Goal: Information Seeking & Learning: Learn about a topic

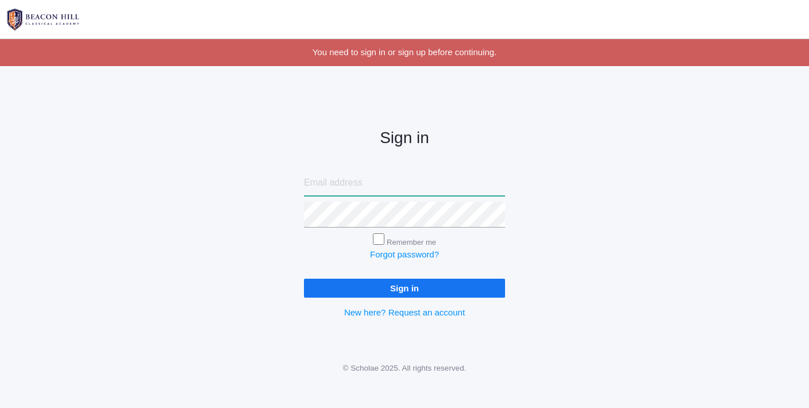
type input "[EMAIL_ADDRESS][DOMAIN_NAME]"
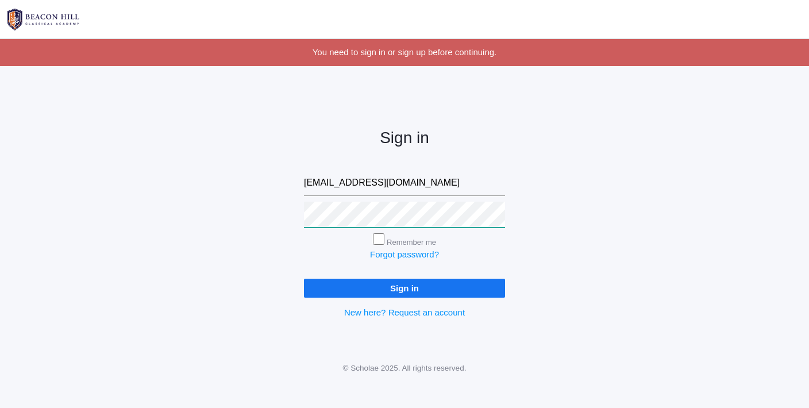
click at [405, 286] on input "Sign in" at bounding box center [404, 288] width 201 height 19
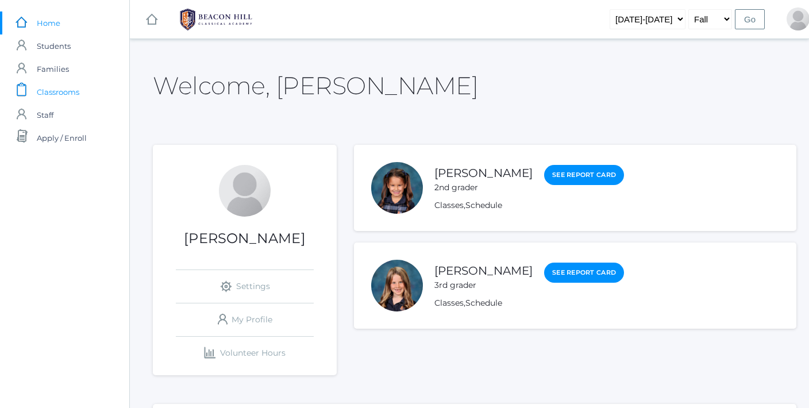
click at [55, 89] on span "Classrooms" at bounding box center [58, 91] width 43 height 23
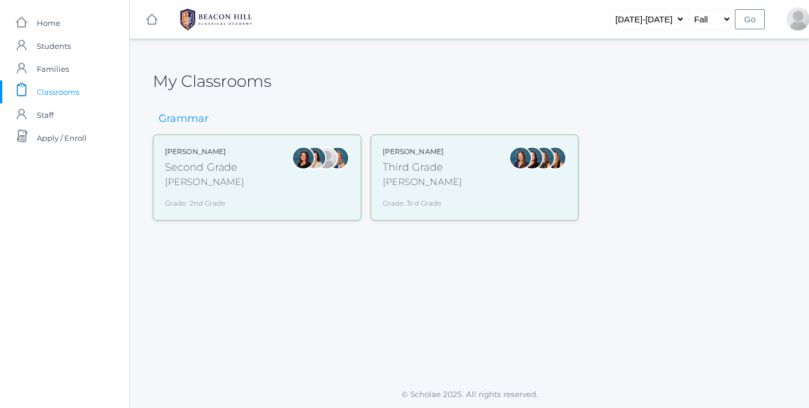
click at [195, 164] on div "Second Grade" at bounding box center [204, 168] width 79 height 16
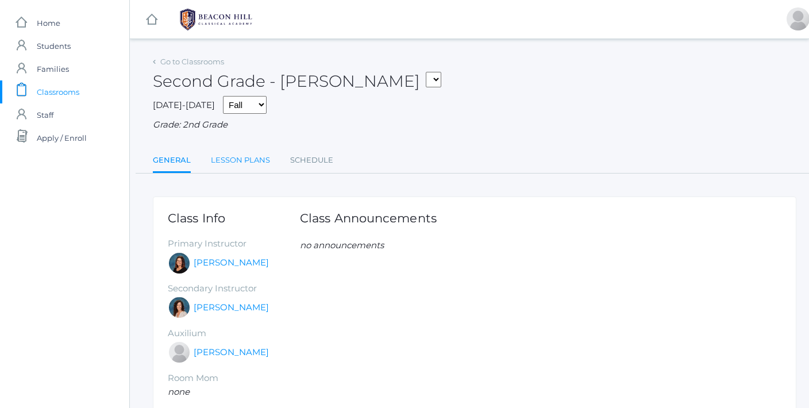
click at [241, 157] on link "Lesson Plans" at bounding box center [240, 160] width 59 height 23
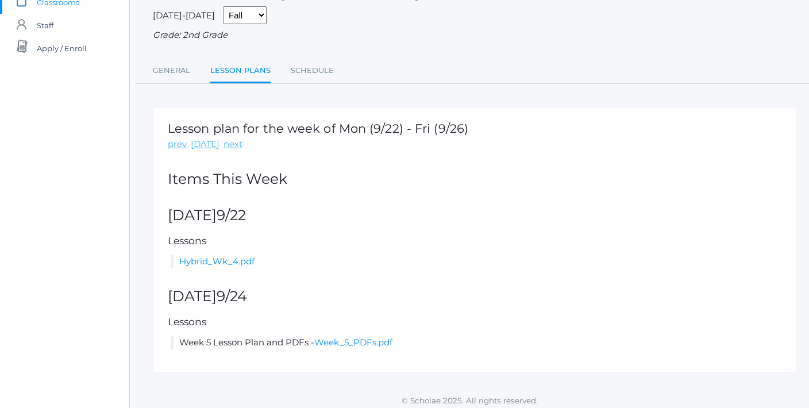
scroll to position [89, 0]
click at [224, 141] on link "next" at bounding box center [233, 145] width 19 height 13
click at [235, 258] on link "Hybrid_Wk_5.pdf" at bounding box center [213, 261] width 74 height 11
